Goal: Navigation & Orientation: Find specific page/section

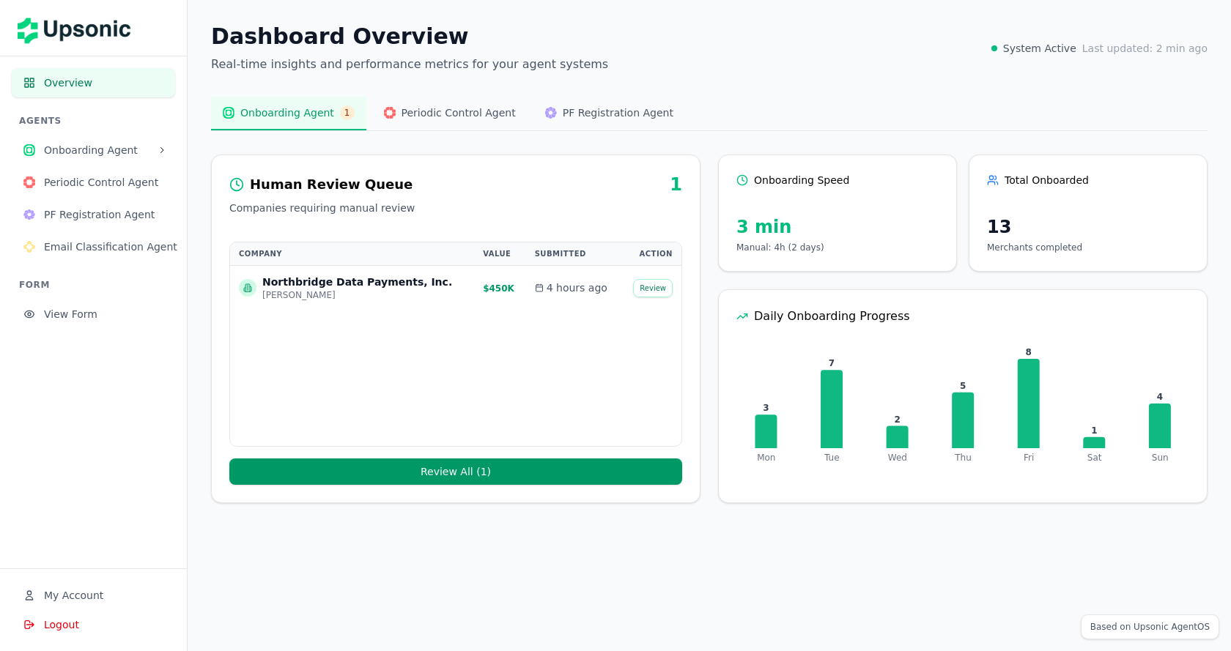
click at [65, 241] on span "Email Classification Agent" at bounding box center [110, 247] width 133 height 15
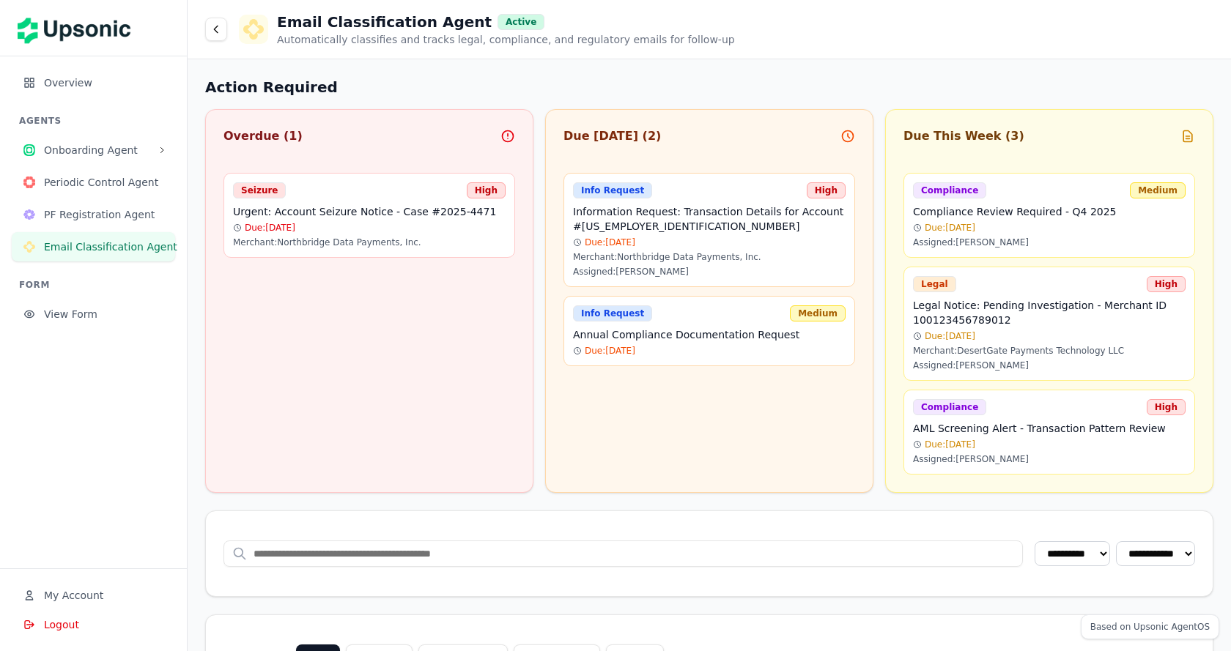
click at [95, 218] on span "PF Registration Agent" at bounding box center [103, 214] width 119 height 15
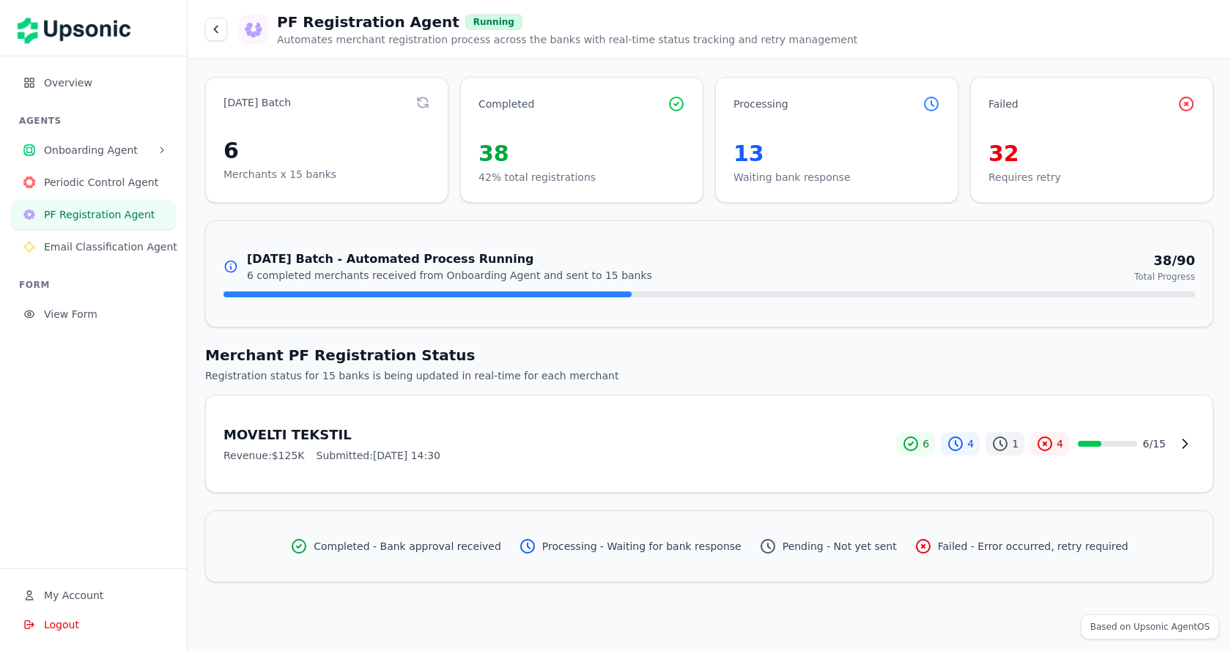
click at [94, 253] on span "Email Classification Agent" at bounding box center [110, 247] width 133 height 15
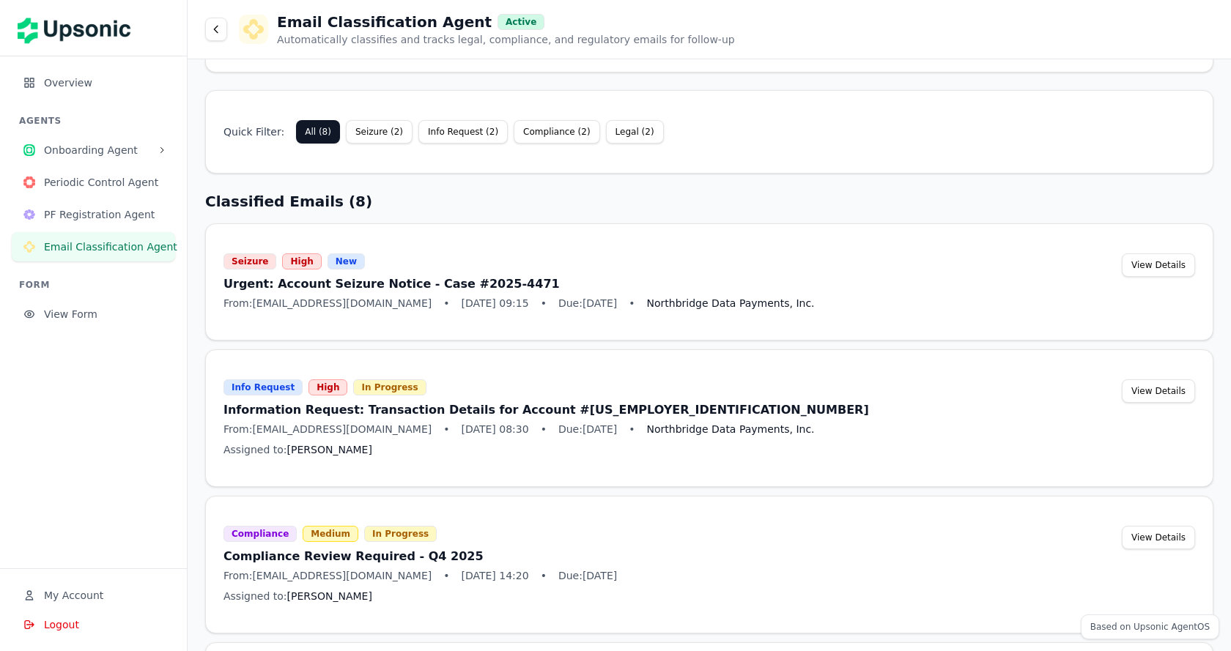
scroll to position [511, 0]
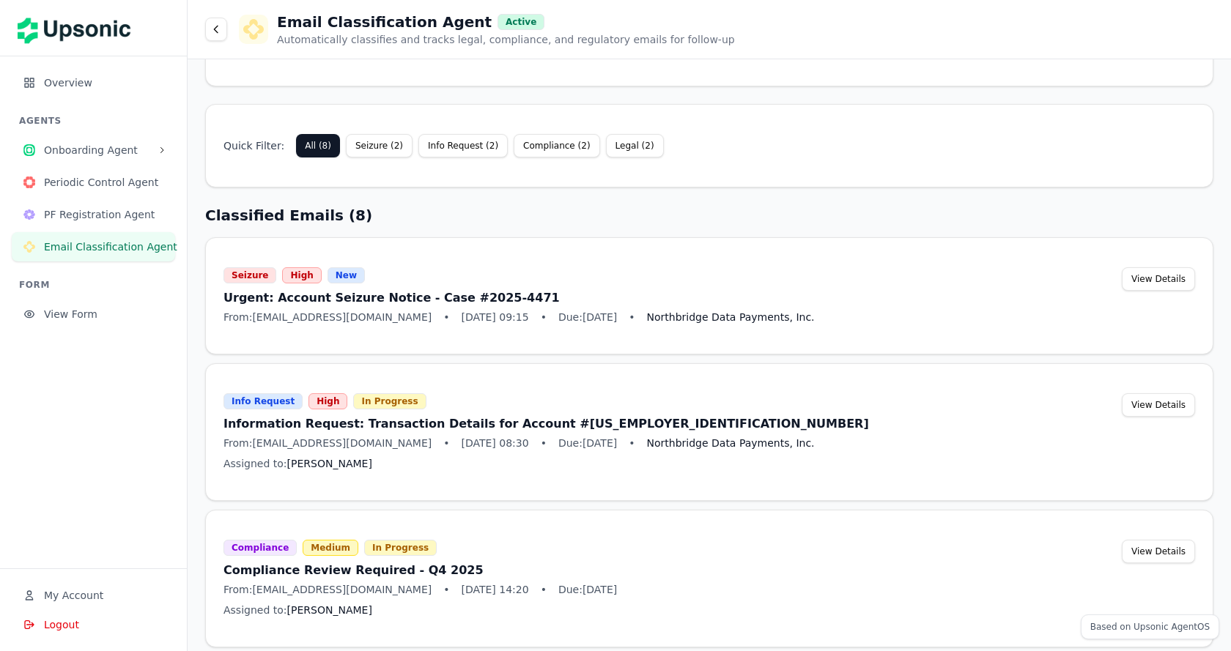
click at [478, 139] on button "Info Request ( 2 )" at bounding box center [462, 145] width 89 height 23
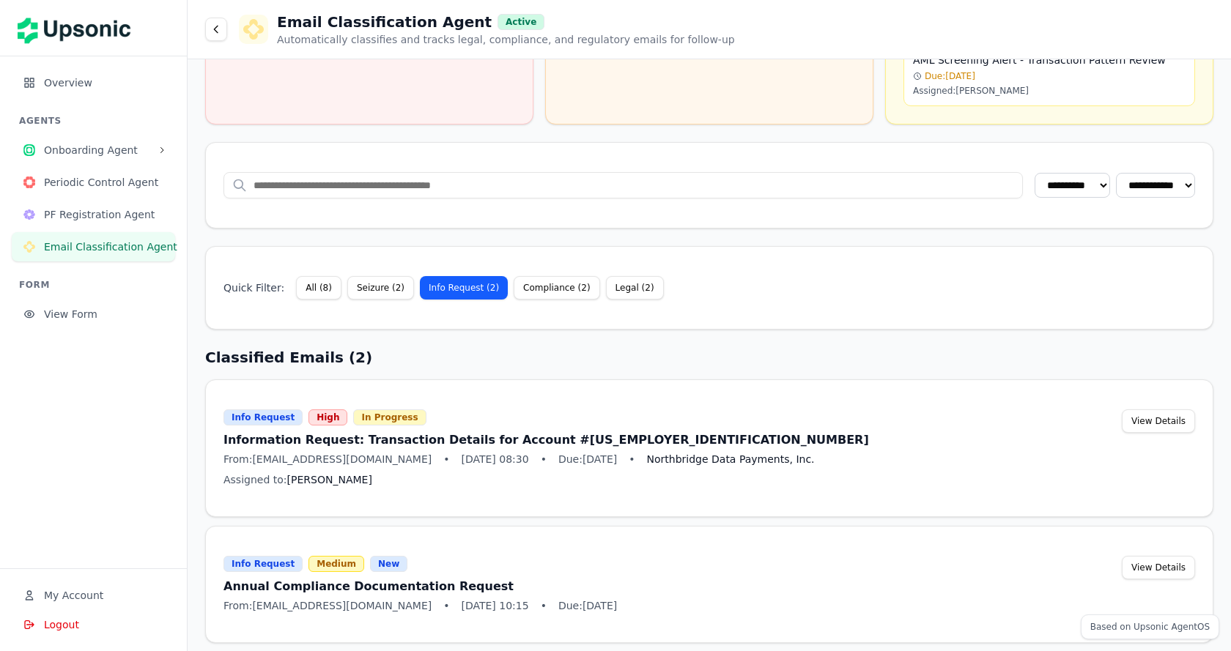
click at [1140, 419] on button "View Details" at bounding box center [1157, 420] width 73 height 23
click at [1149, 417] on button "View Details" at bounding box center [1157, 420] width 73 height 23
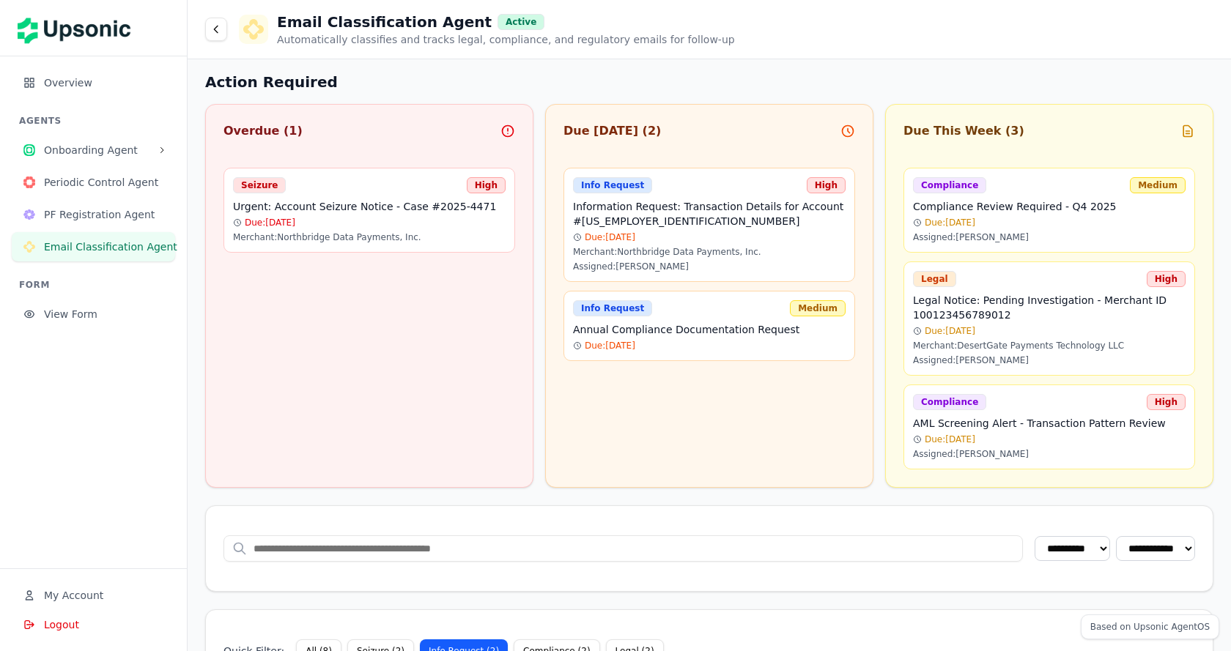
scroll to position [0, 0]
